Goal: Transaction & Acquisition: Purchase product/service

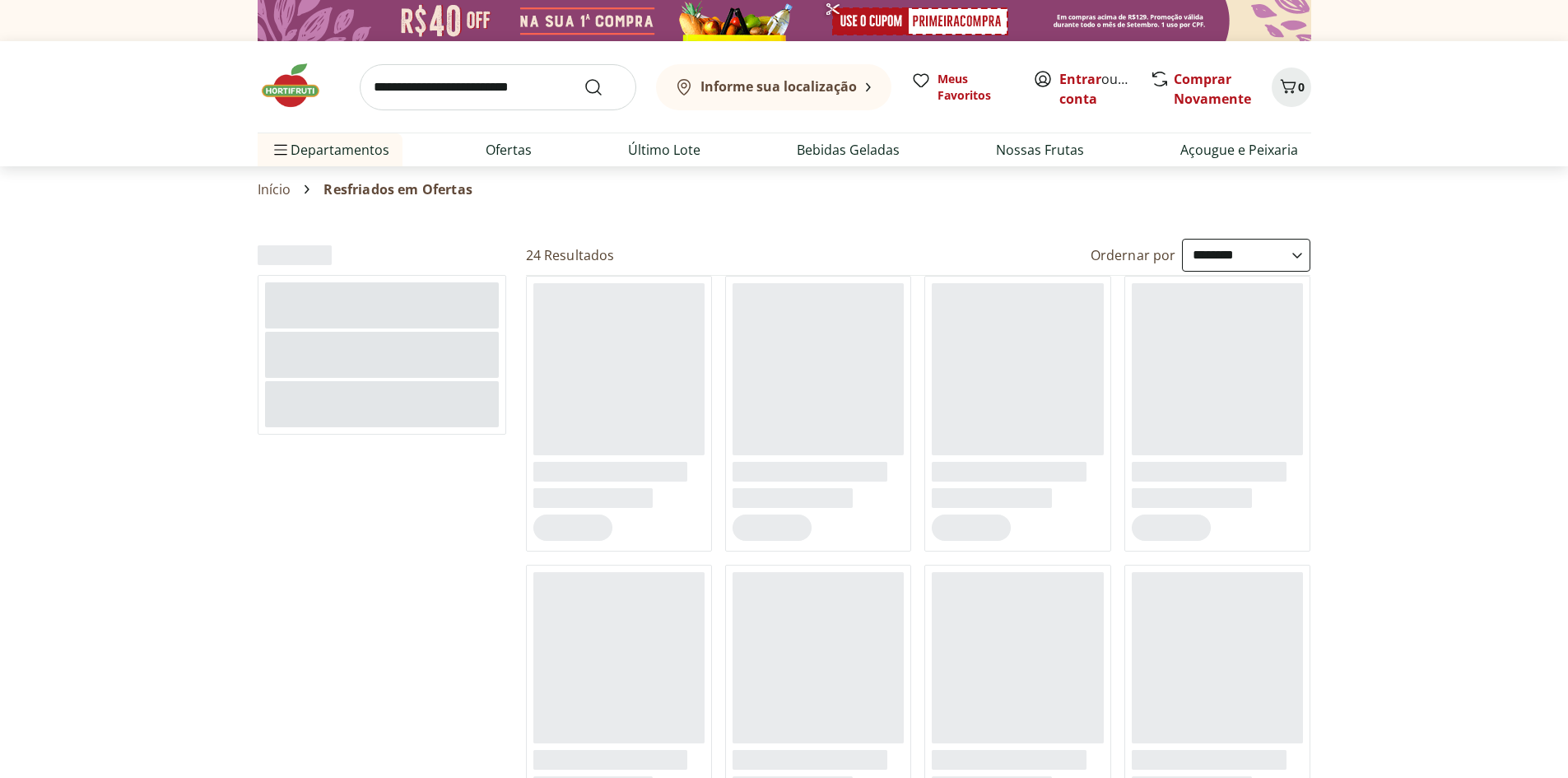
select select "**********"
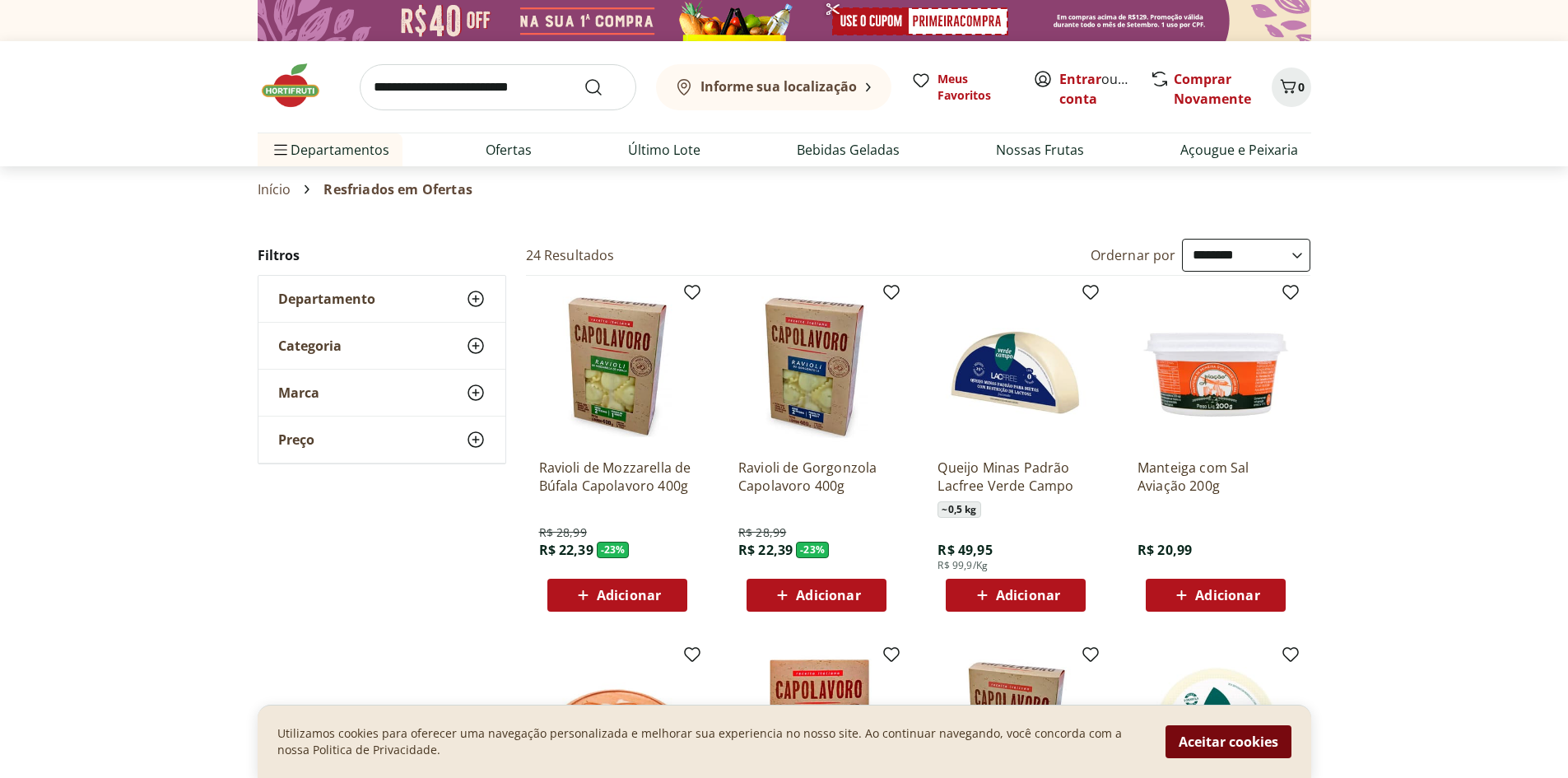
click at [1201, 736] on button "Aceitar cookies" at bounding box center [1228, 742] width 126 height 33
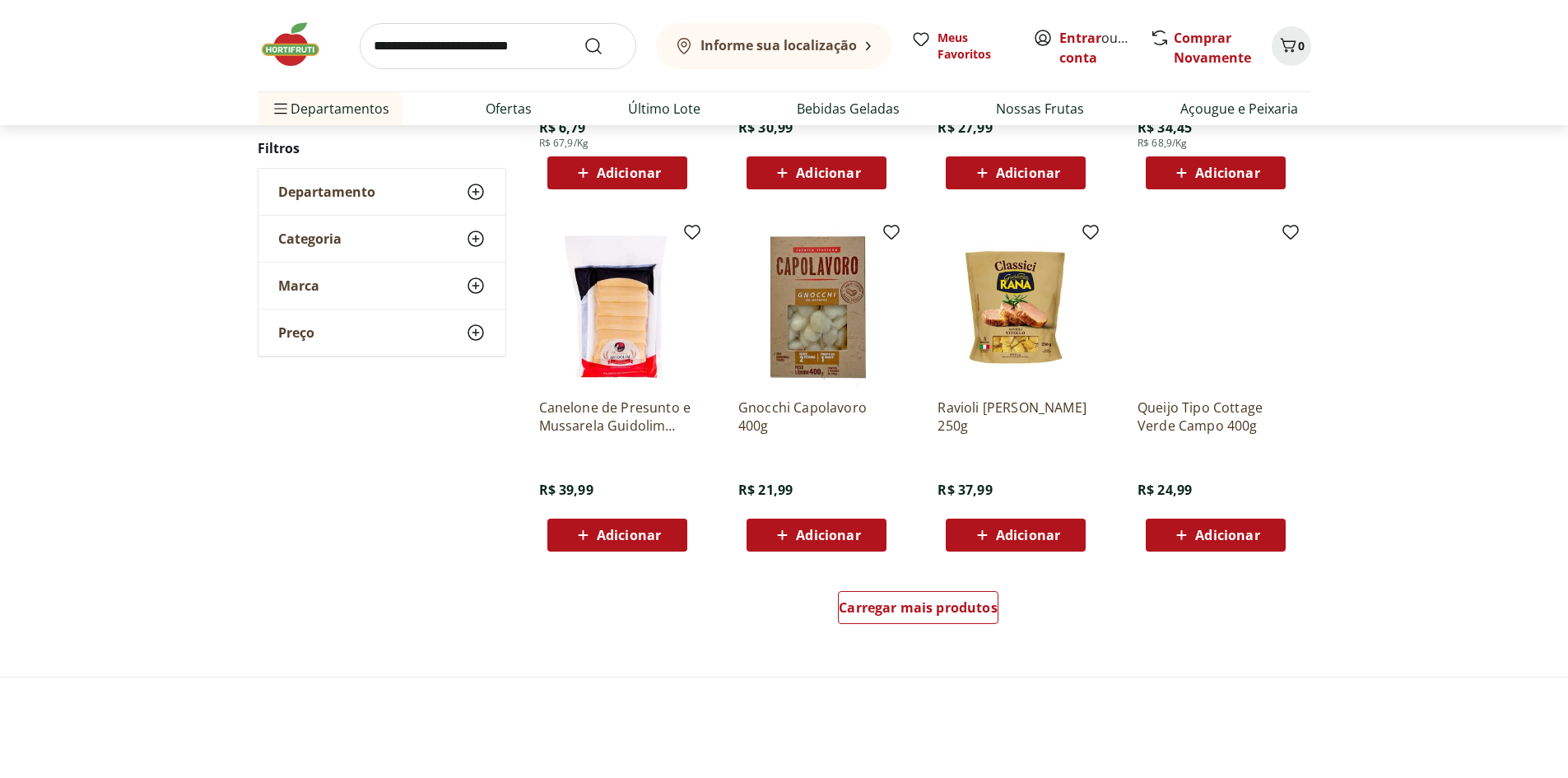
scroll to position [823, 0]
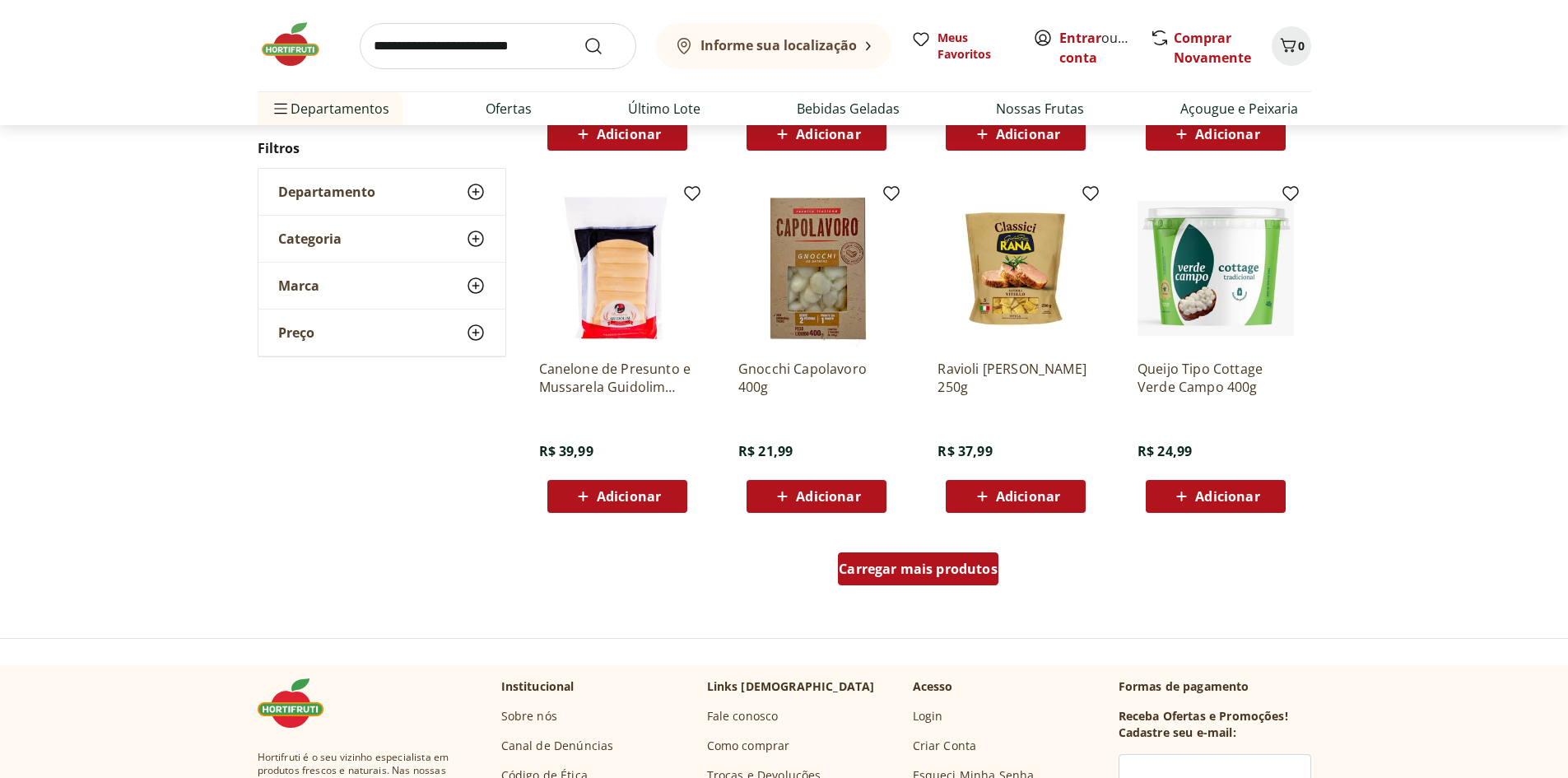
click at [907, 566] on span "Carregar mais produtos" at bounding box center [918, 568] width 159 height 13
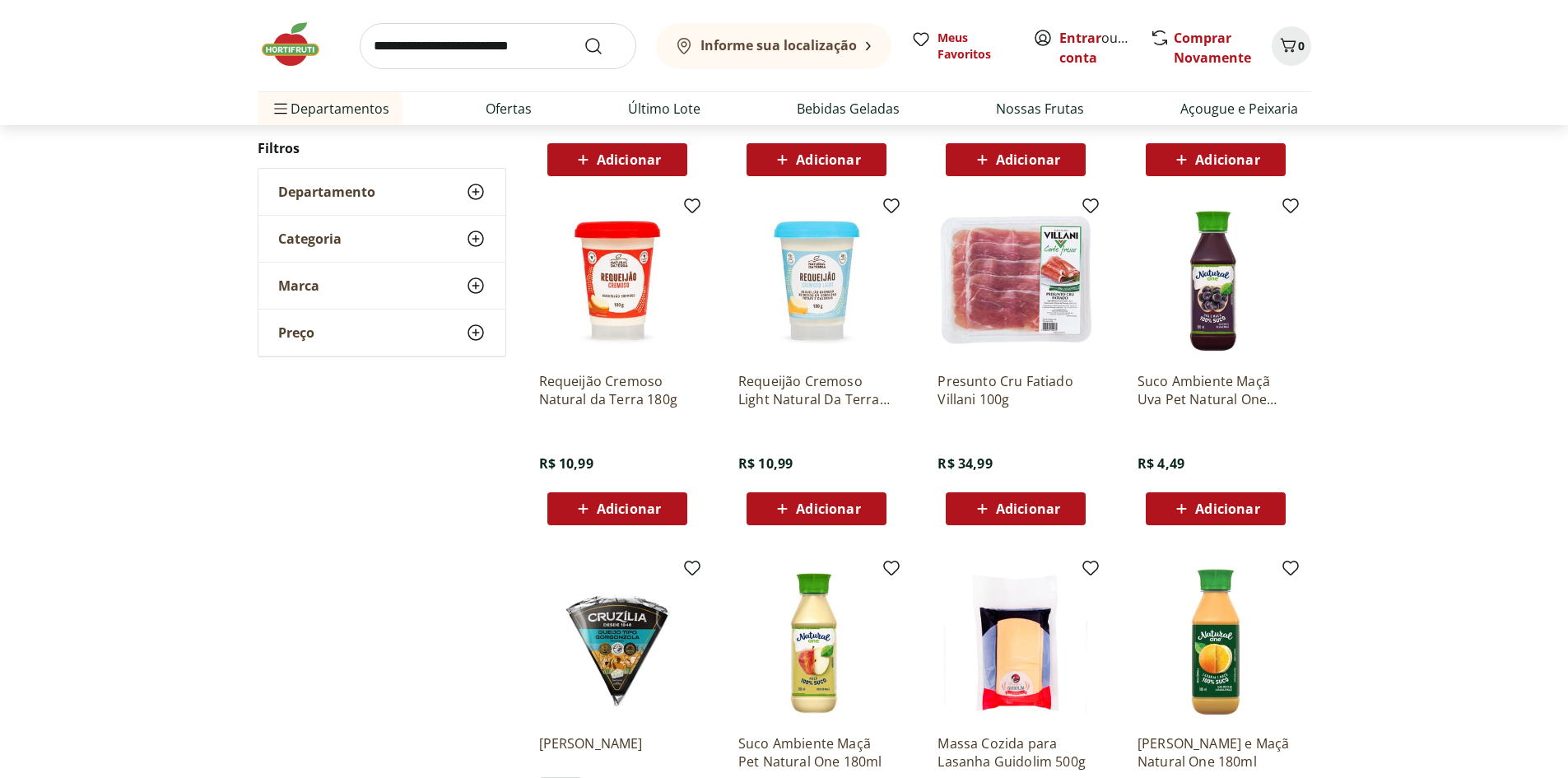
scroll to position [1153, 0]
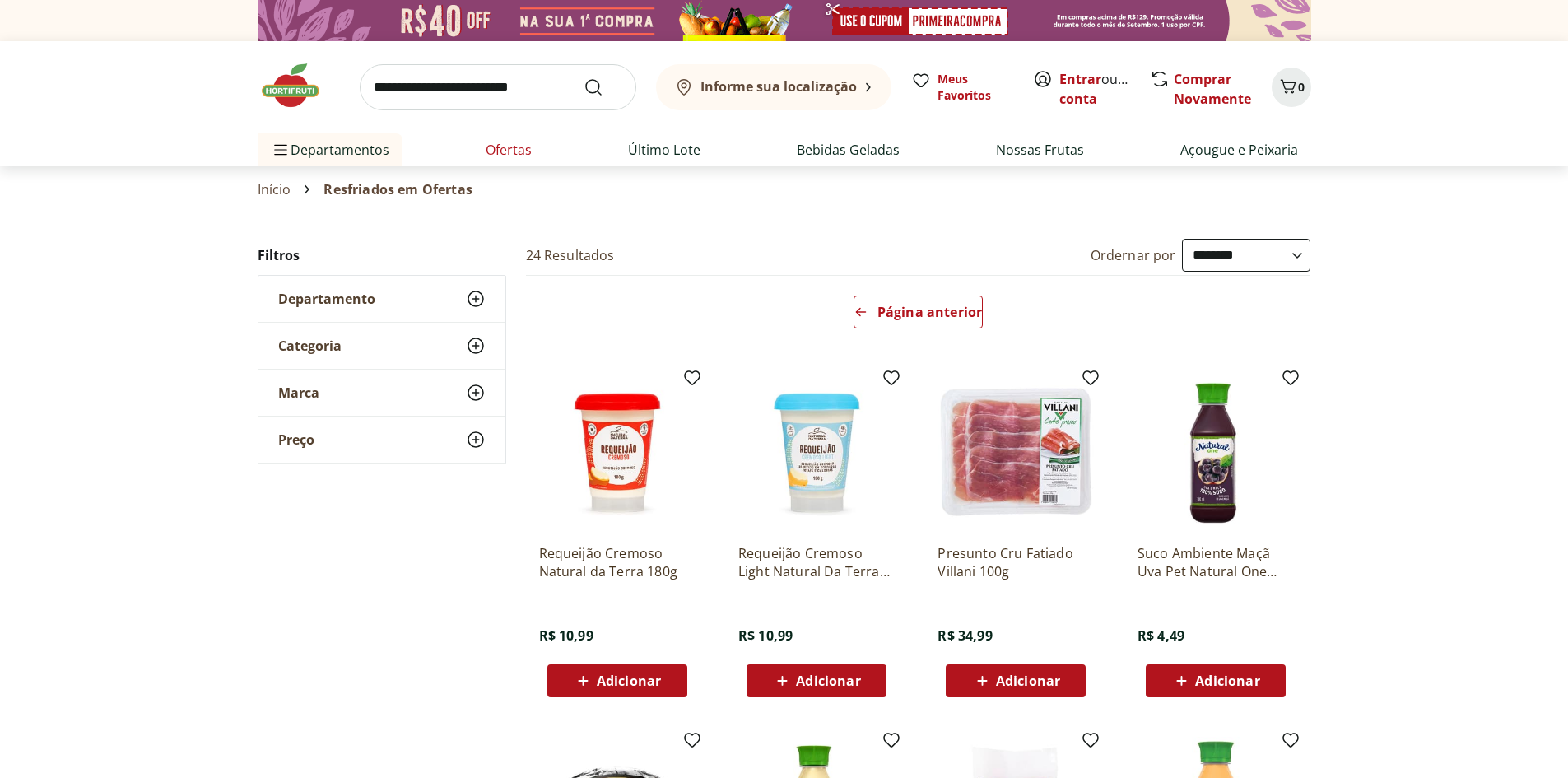
click at [495, 147] on link "Ofertas" at bounding box center [509, 150] width 46 height 20
select select "**********"
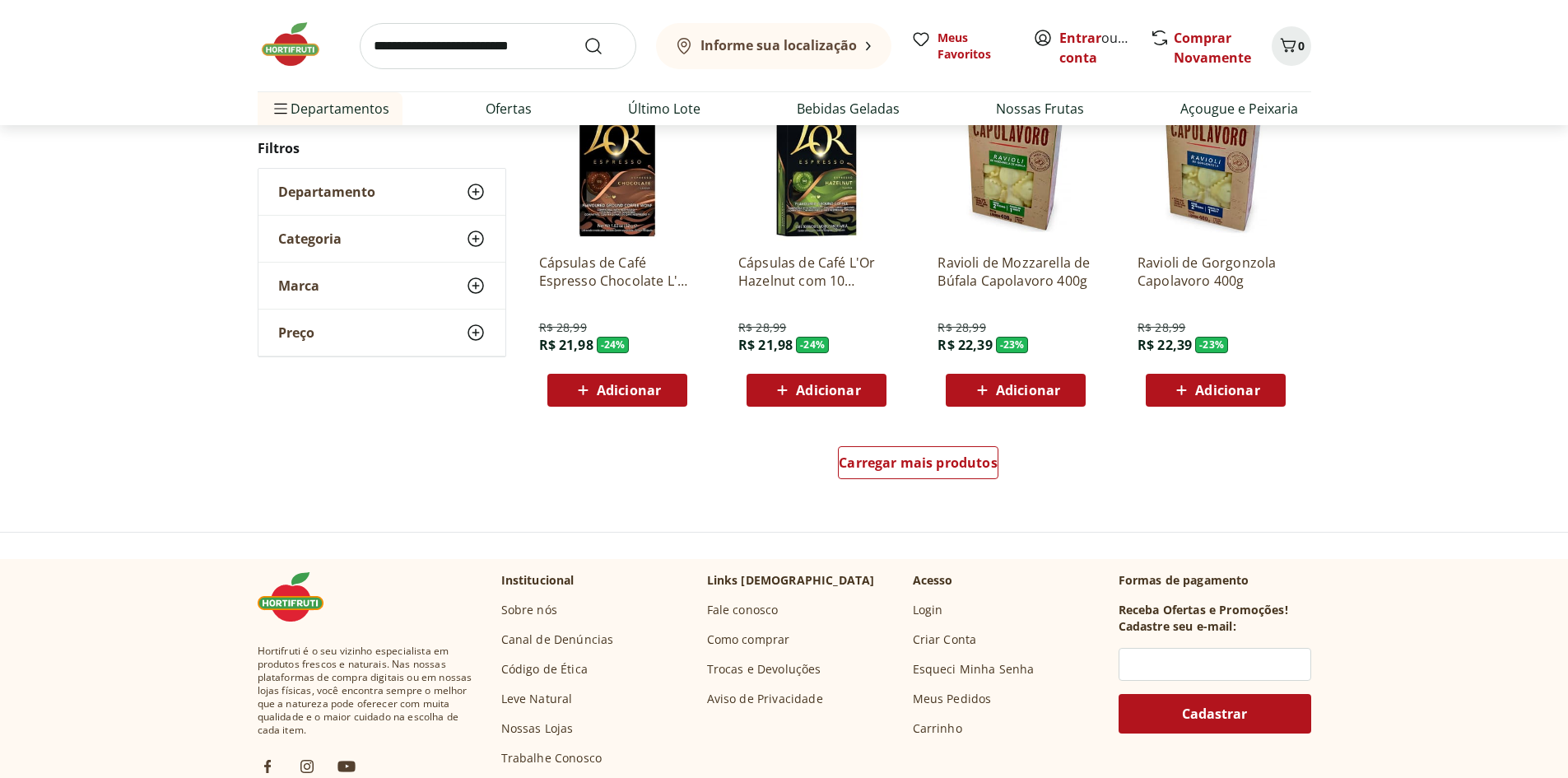
scroll to position [906, 0]
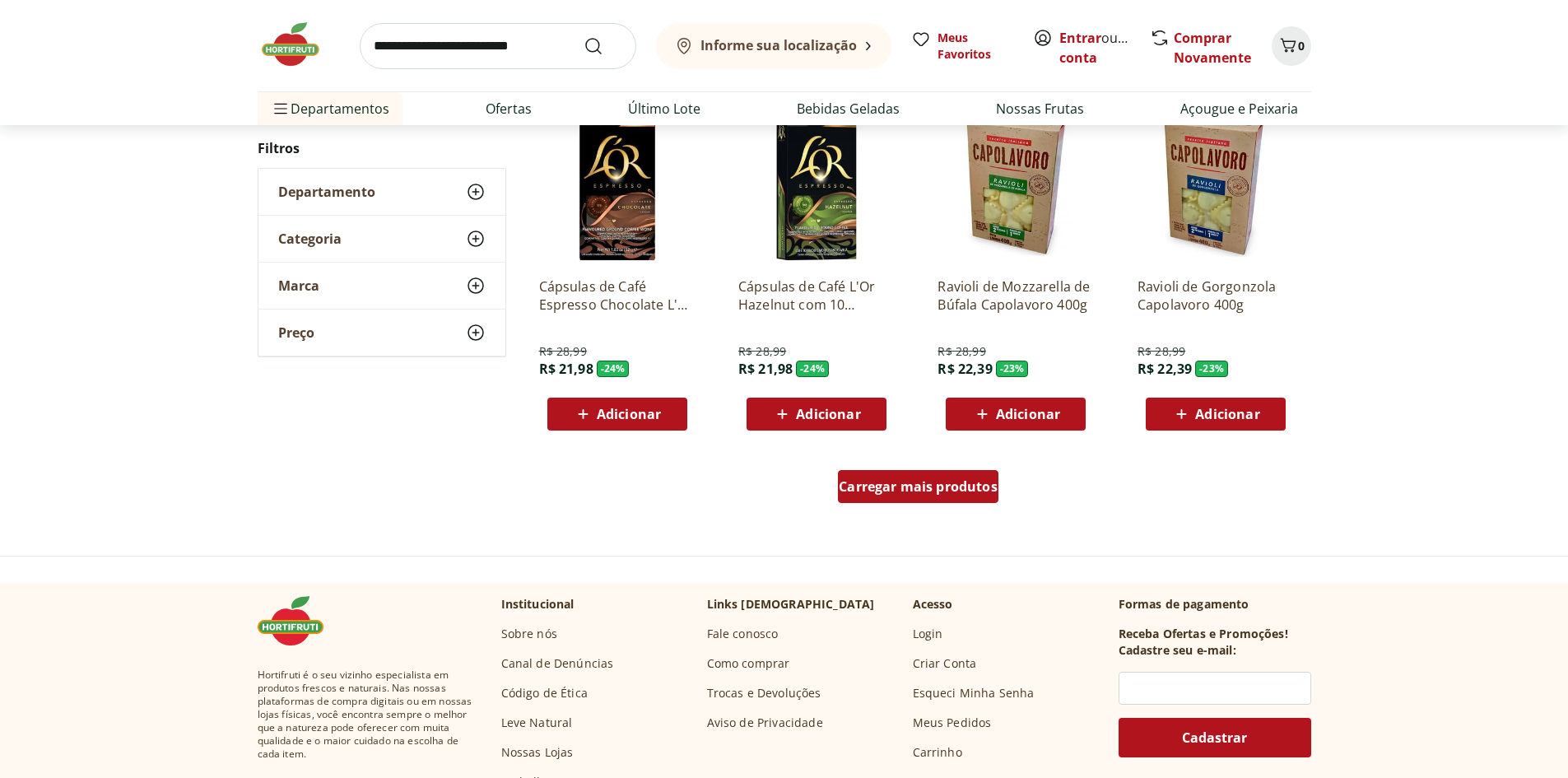
click at [872, 489] on span "Carregar mais produtos" at bounding box center [918, 486] width 159 height 13
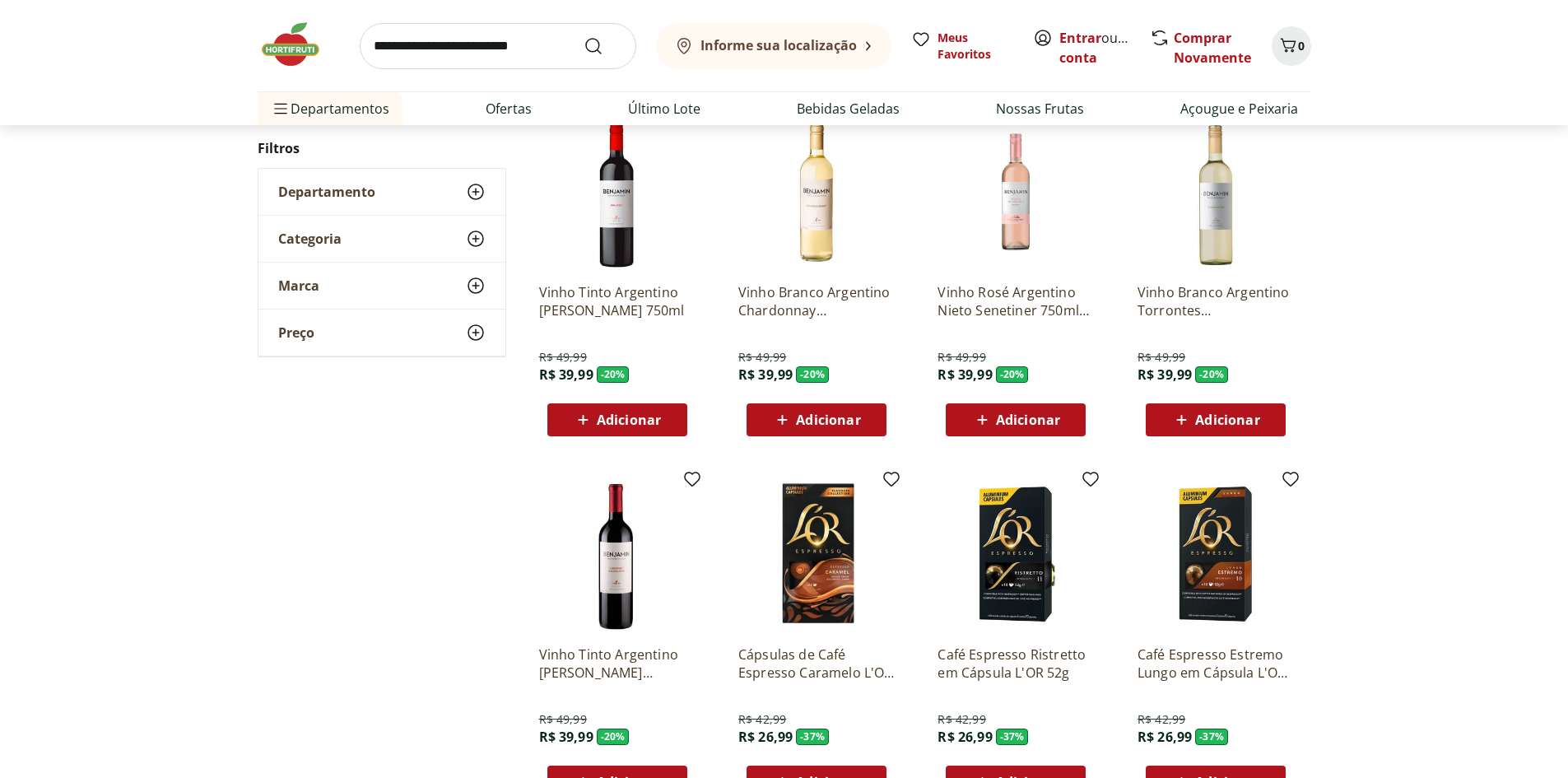
scroll to position [823, 0]
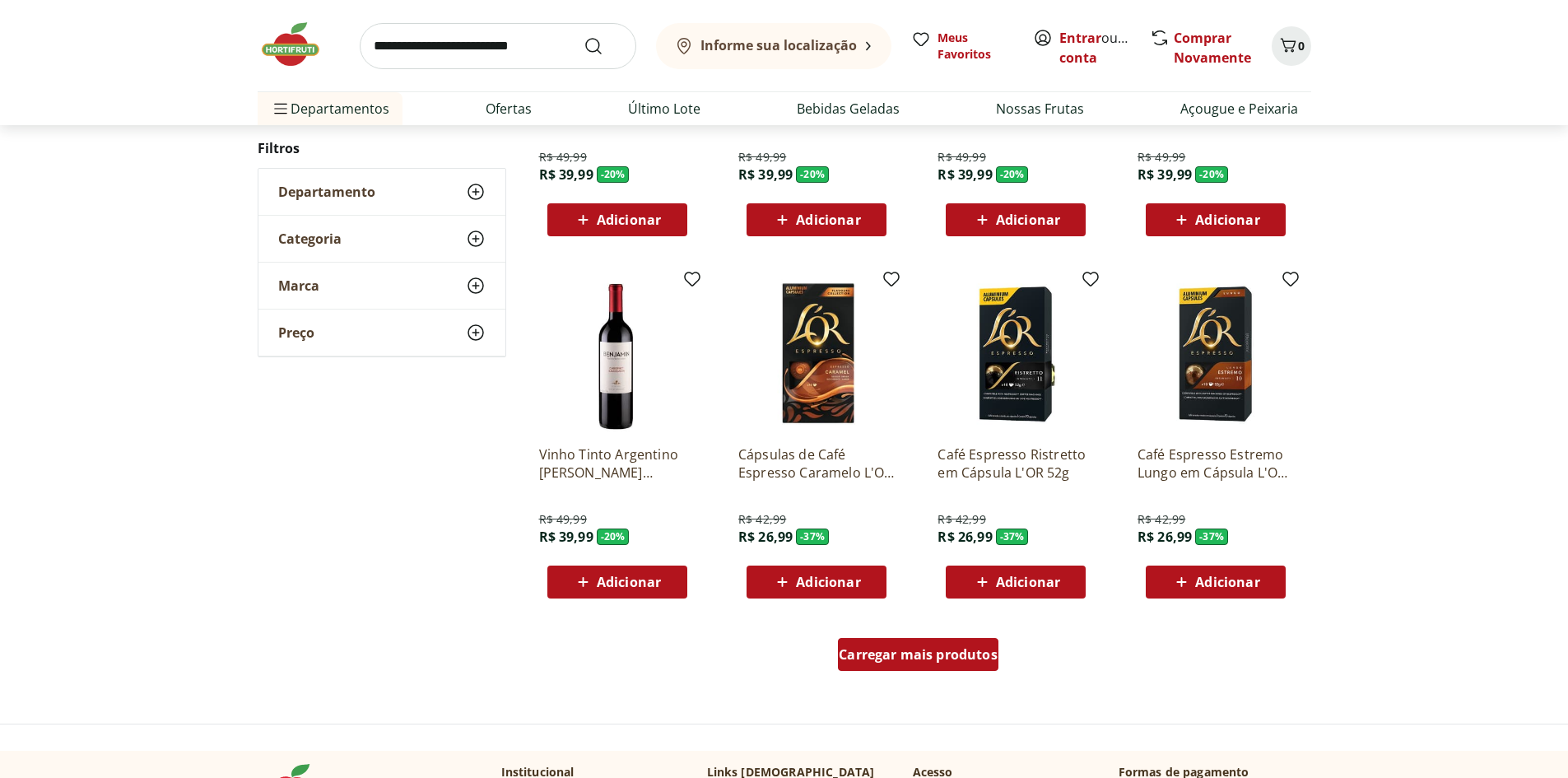
click at [959, 654] on span "Carregar mais produtos" at bounding box center [918, 654] width 159 height 13
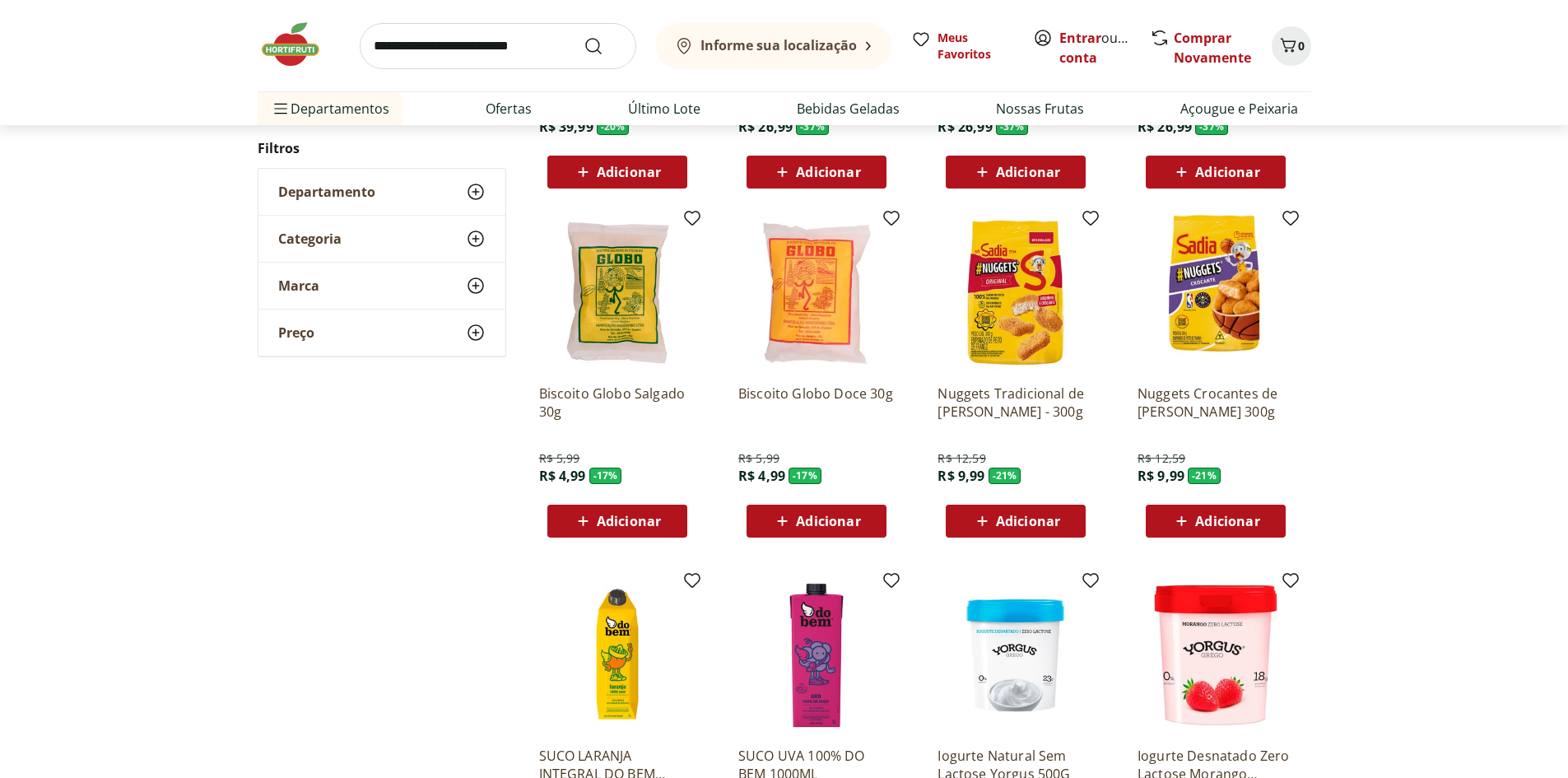
scroll to position [1236, 0]
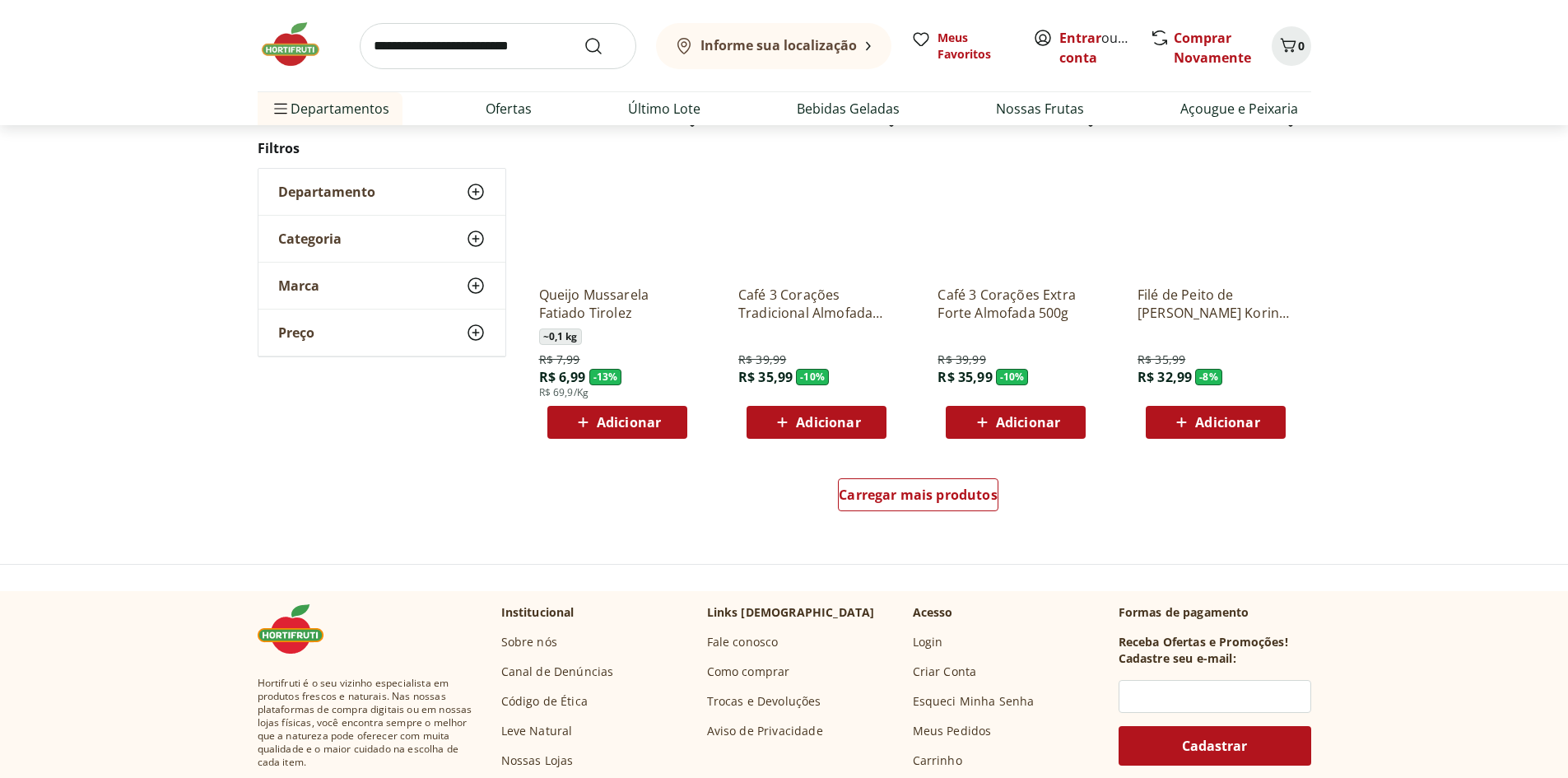
scroll to position [985, 0]
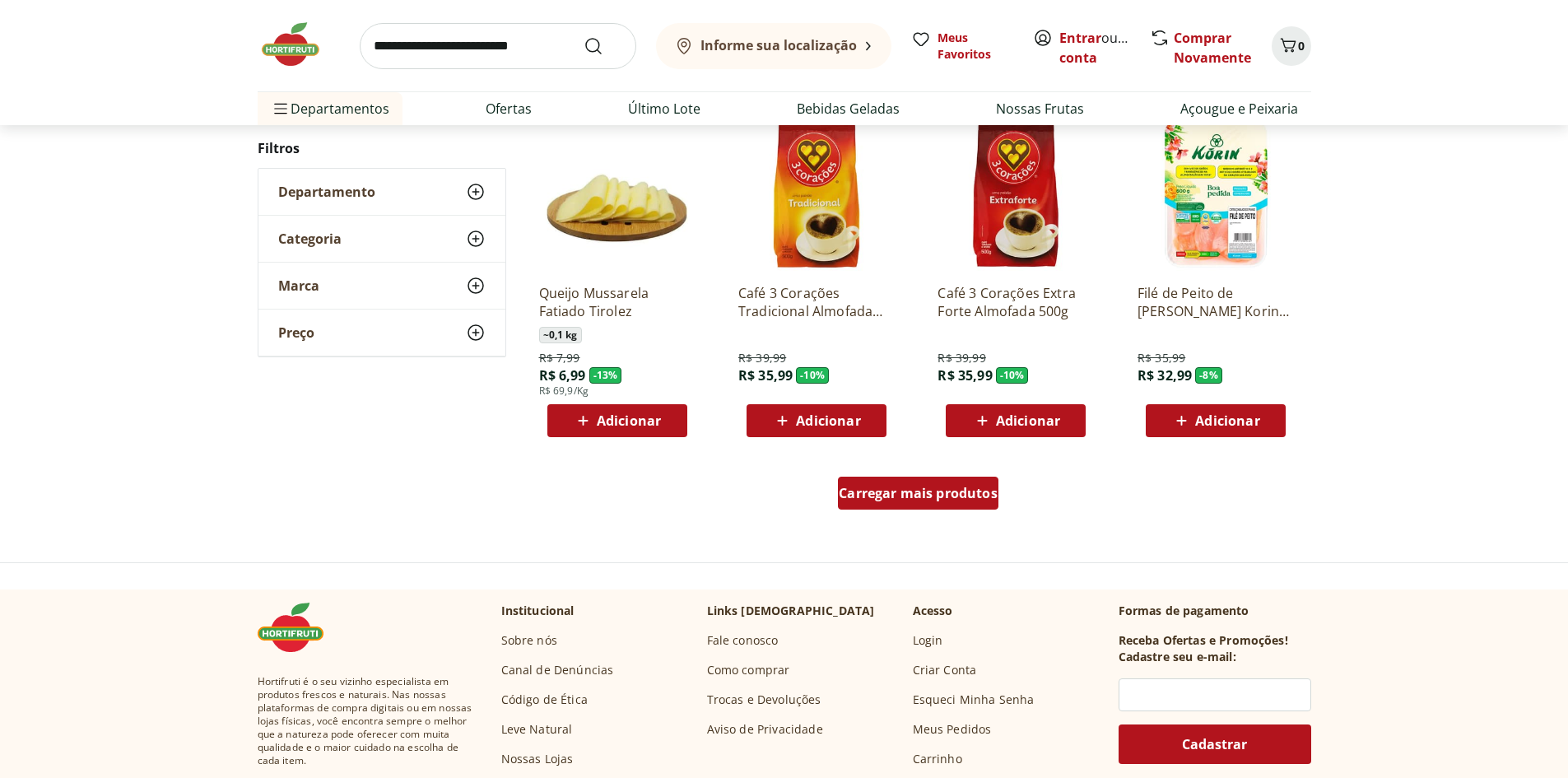
click at [903, 497] on span "Carregar mais produtos" at bounding box center [918, 492] width 159 height 13
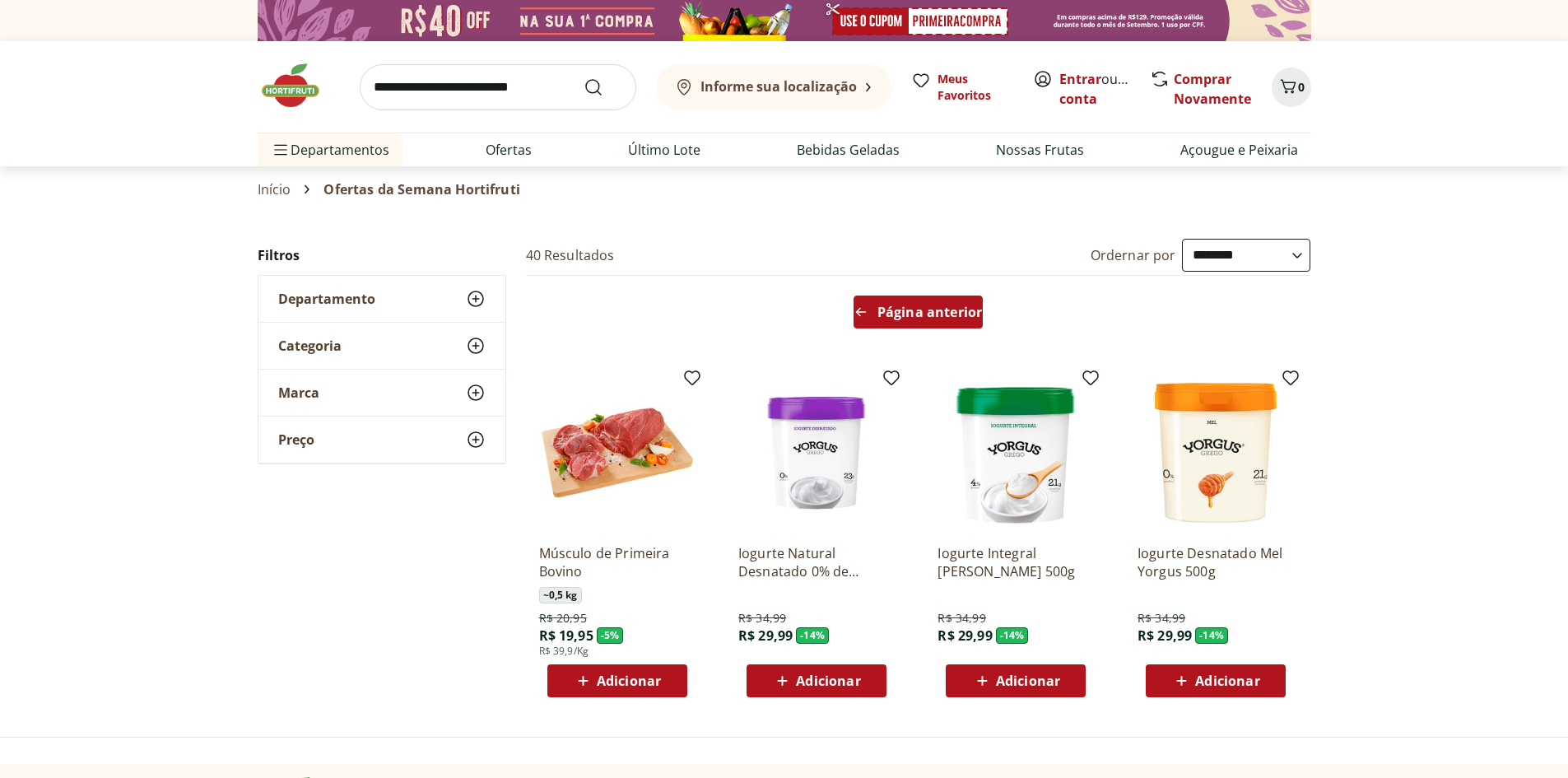
click at [907, 315] on span "Página anterior" at bounding box center [929, 312] width 104 height 13
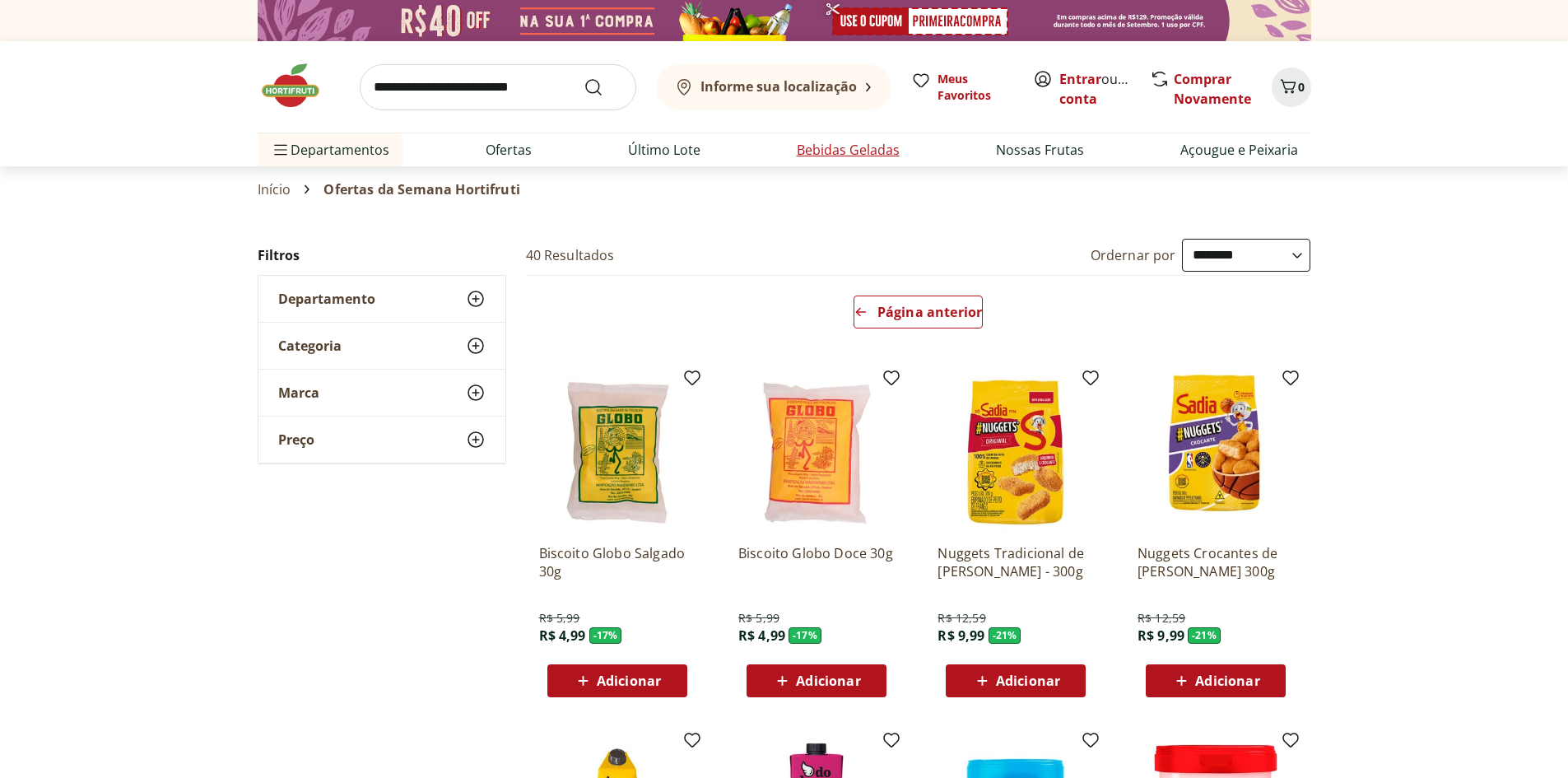
click at [846, 149] on link "Bebidas Geladas" at bounding box center [848, 150] width 102 height 20
select select "**********"
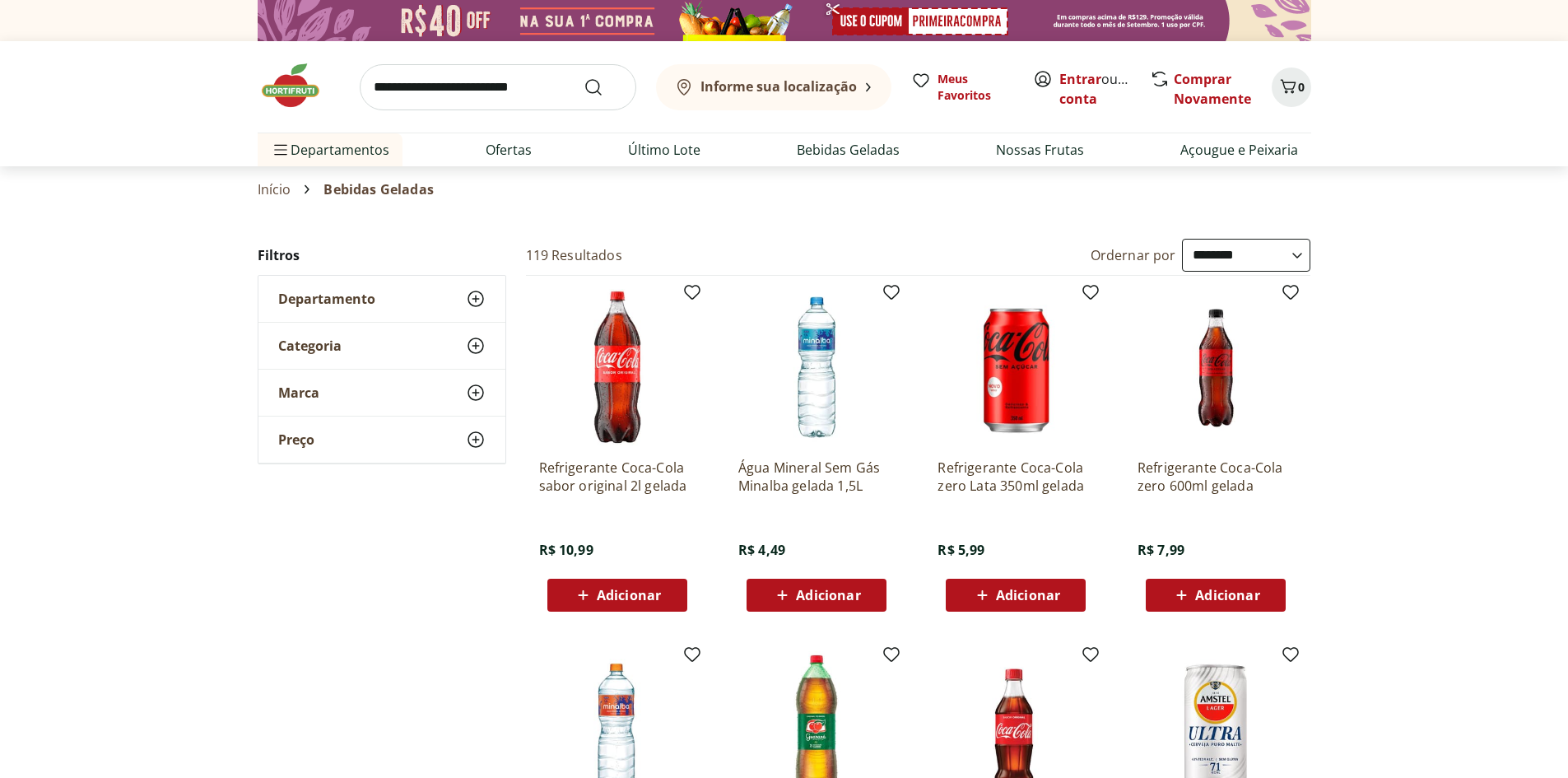
click at [481, 302] on use at bounding box center [476, 299] width 20 height 20
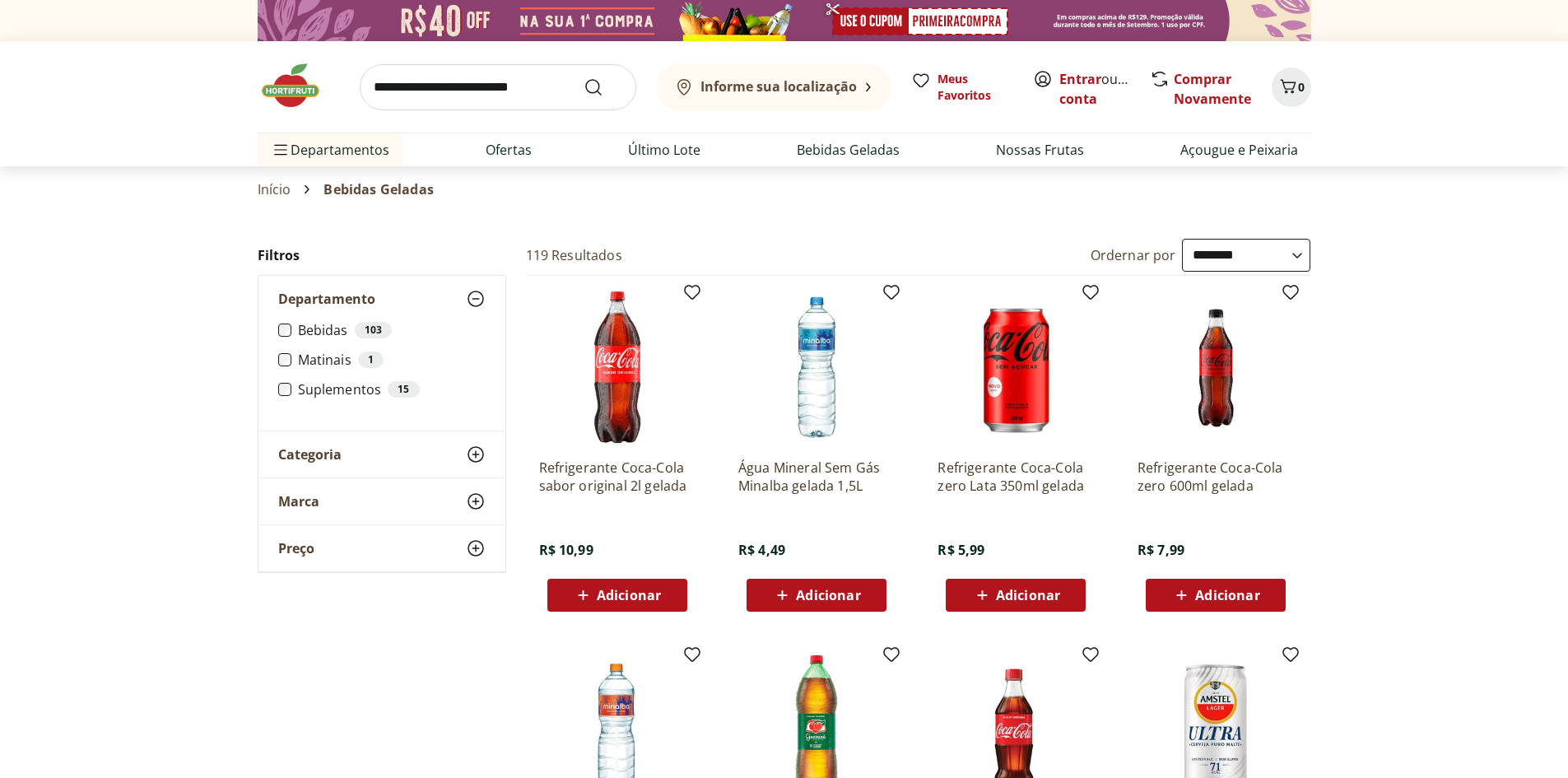
click at [476, 454] on use at bounding box center [476, 455] width 20 height 20
